Goal: Find specific page/section: Find specific page/section

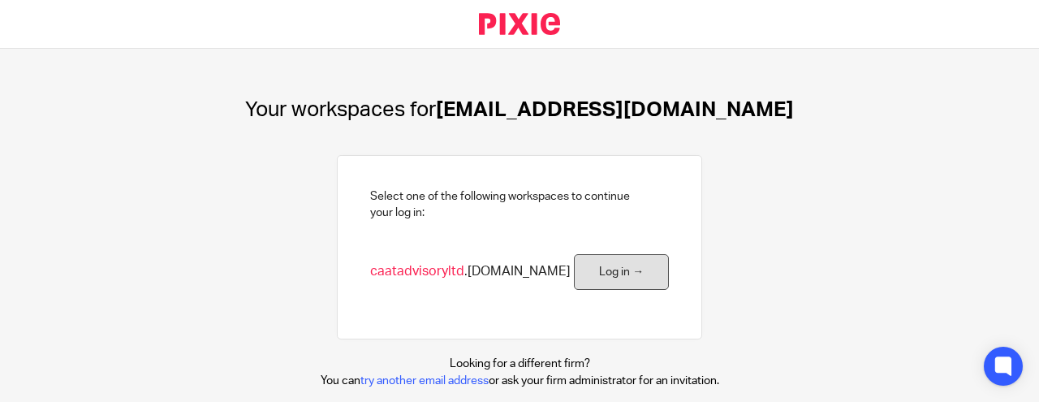
click at [624, 275] on link "Log in →" at bounding box center [621, 272] width 95 height 37
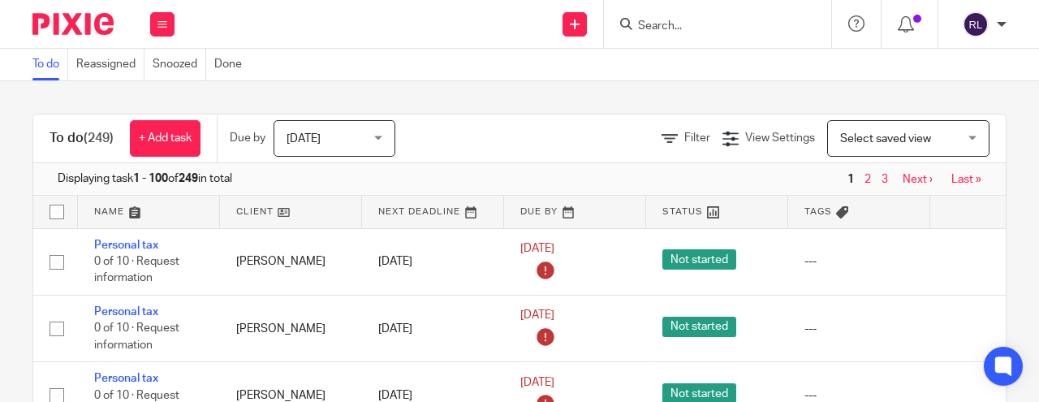
click at [668, 19] on input "Search" at bounding box center [709, 26] width 146 height 15
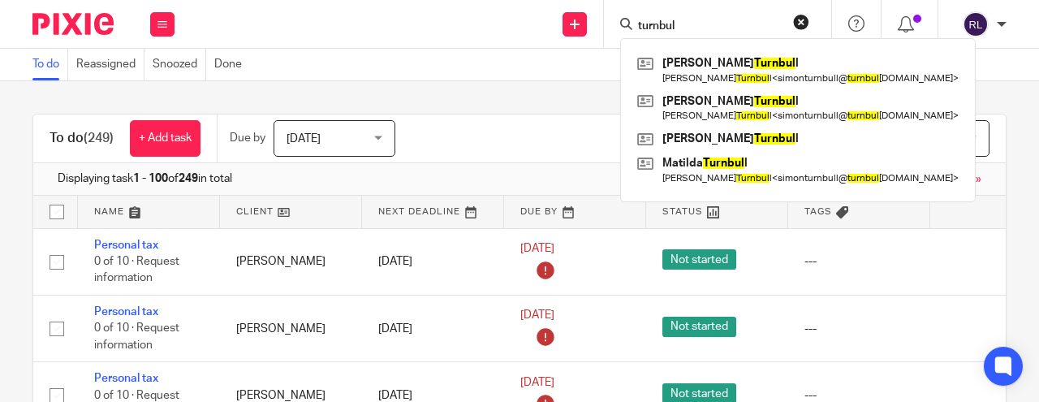
type input "turnbull"
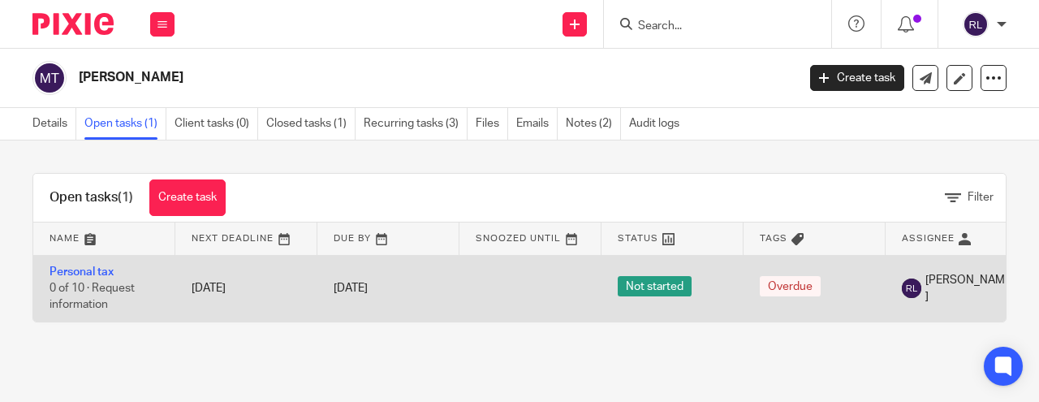
click at [85, 294] on span "0 of 10 · Request information" at bounding box center [92, 296] width 85 height 28
click at [74, 271] on link "Personal tax" at bounding box center [82, 271] width 64 height 11
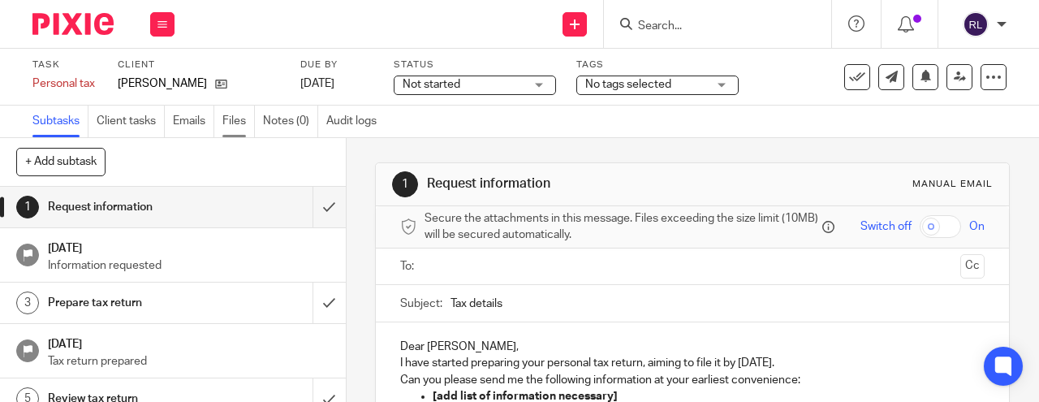
click at [238, 124] on link "Files" at bounding box center [238, 121] width 32 height 32
